Goal: Find specific page/section: Find specific page/section

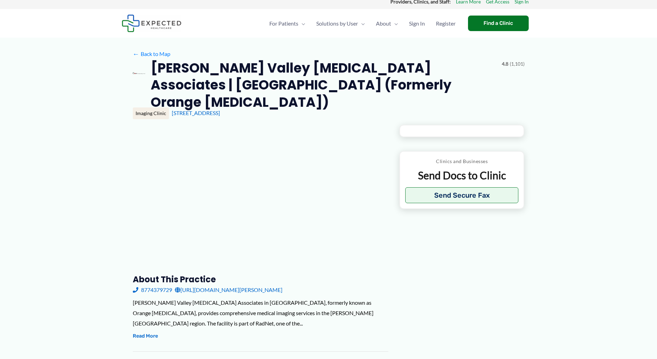
scroll to position [104, 0]
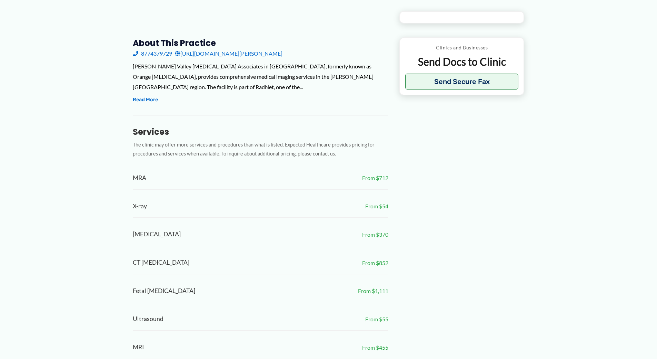
type input "**********"
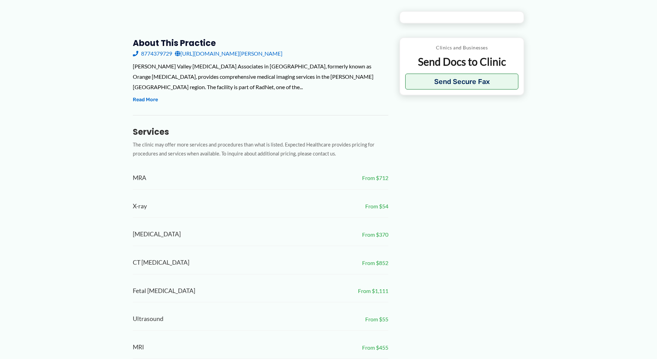
type input "**********"
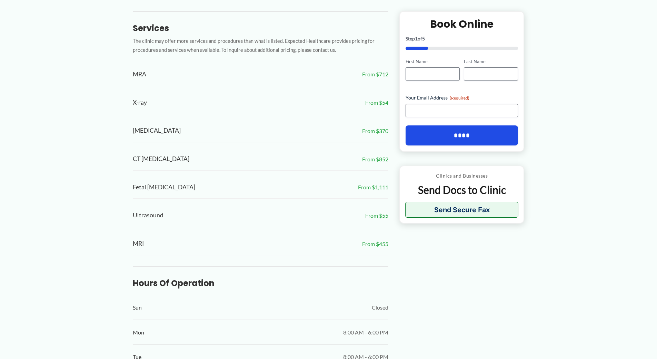
click at [576, 84] on div "← Back to Map [PERSON_NAME] Valley [MEDICAL_DATA] Associates | [GEOGRAPHIC_DATA…" at bounding box center [328, 237] width 657 height 1078
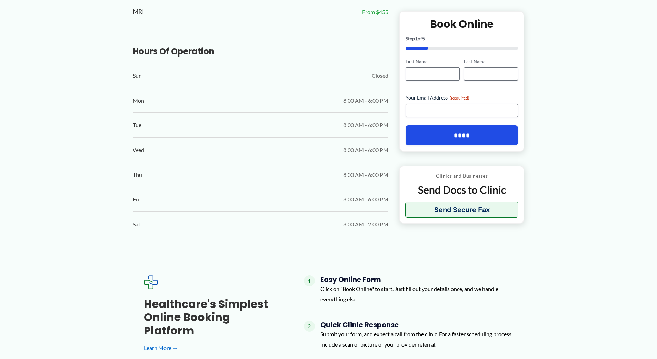
scroll to position [546, 0]
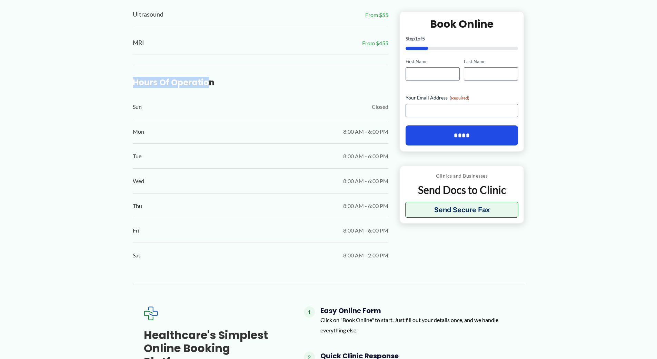
drag, startPoint x: 131, startPoint y: 66, endPoint x: 208, endPoint y: 68, distance: 77.3
click at [208, 68] on div "← Back to Map [PERSON_NAME] Valley [MEDICAL_DATA] Associates | [GEOGRAPHIC_DATA…" at bounding box center [329, 36] width 414 height 1078
click at [216, 77] on h3 "Hours of Operation" at bounding box center [261, 82] width 256 height 11
drag, startPoint x: 216, startPoint y: 67, endPoint x: 143, endPoint y: 69, distance: 73.2
click at [128, 65] on div "← Back to Map [PERSON_NAME] Valley [MEDICAL_DATA] Associates | [GEOGRAPHIC_DATA…" at bounding box center [329, 36] width 414 height 1078
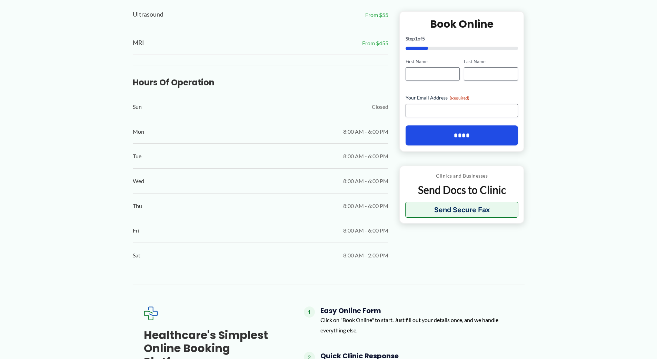
click at [222, 73] on div "Hours of Operation Sun Closed Mon 8:00 AM - 6:00 PM Tue 8:00 AM - 6:00 PM Wed 8…" at bounding box center [261, 167] width 256 height 202
drag, startPoint x: 215, startPoint y: 63, endPoint x: 143, endPoint y: 62, distance: 72.1
click at [129, 62] on div "← Back to Map [PERSON_NAME] Valley [MEDICAL_DATA] Associates | [GEOGRAPHIC_DATA…" at bounding box center [329, 36] width 414 height 1078
click at [264, 66] on div "Hours of Operation Sun Closed Mon 8:00 AM - 6:00 PM Tue 8:00 AM - 6:00 PM Wed 8…" at bounding box center [261, 167] width 256 height 202
